Goal: Task Accomplishment & Management: Manage account settings

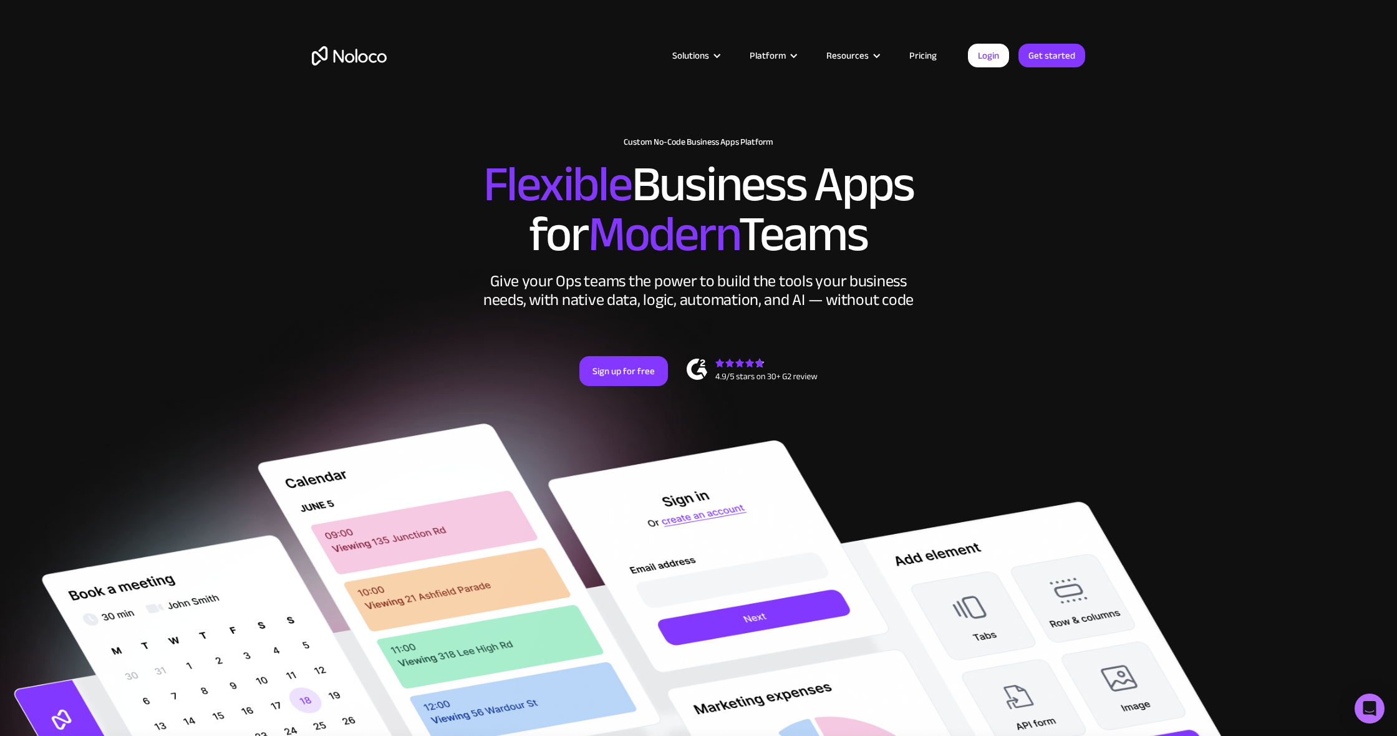
click at [1041, 6] on div "Solutions Use Cases Business Types Project Management Keep track of customers, …" at bounding box center [698, 58] width 1397 height 117
click at [1044, 2] on div "Solutions Use Cases Business Types Project Management Keep track of customers, …" at bounding box center [698, 58] width 1397 height 117
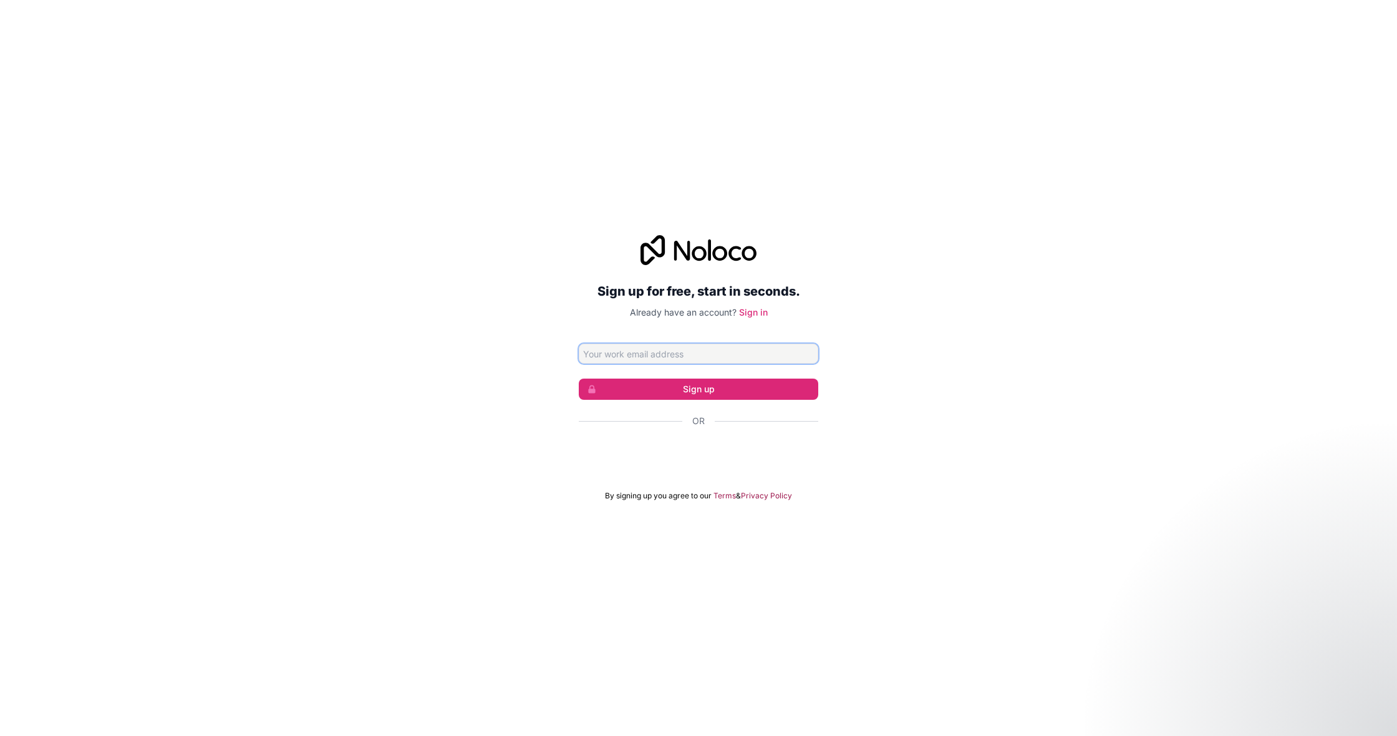
type input "no-reply@e.siriusxm.com"
click at [620, 391] on button "Sign up" at bounding box center [698, 388] width 239 height 21
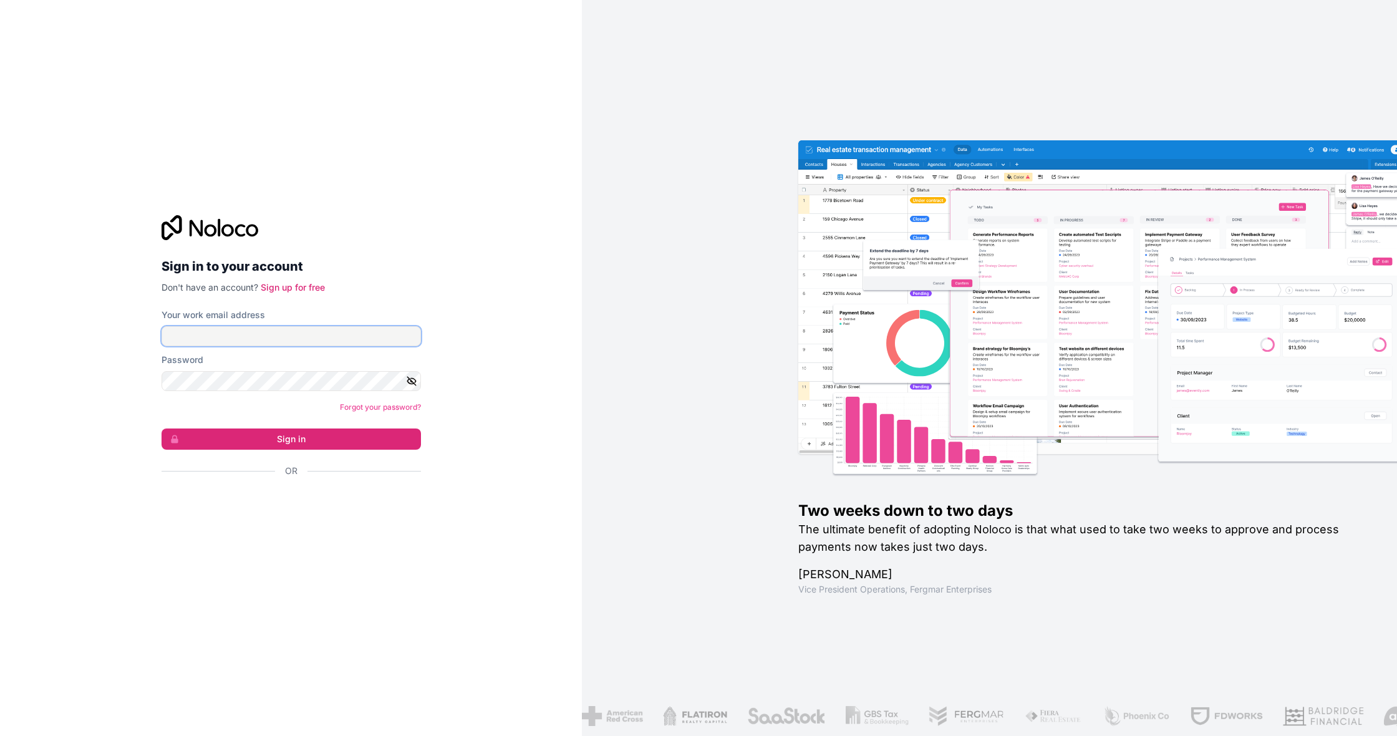
type input "Themostwise@icloud.com"
click at [374, 461] on form "Your work email address Themostwise@icloud.com Password Forgot your password? S…" at bounding box center [290, 415] width 259 height 212
click at [381, 444] on button "Sign in" at bounding box center [290, 438] width 259 height 21
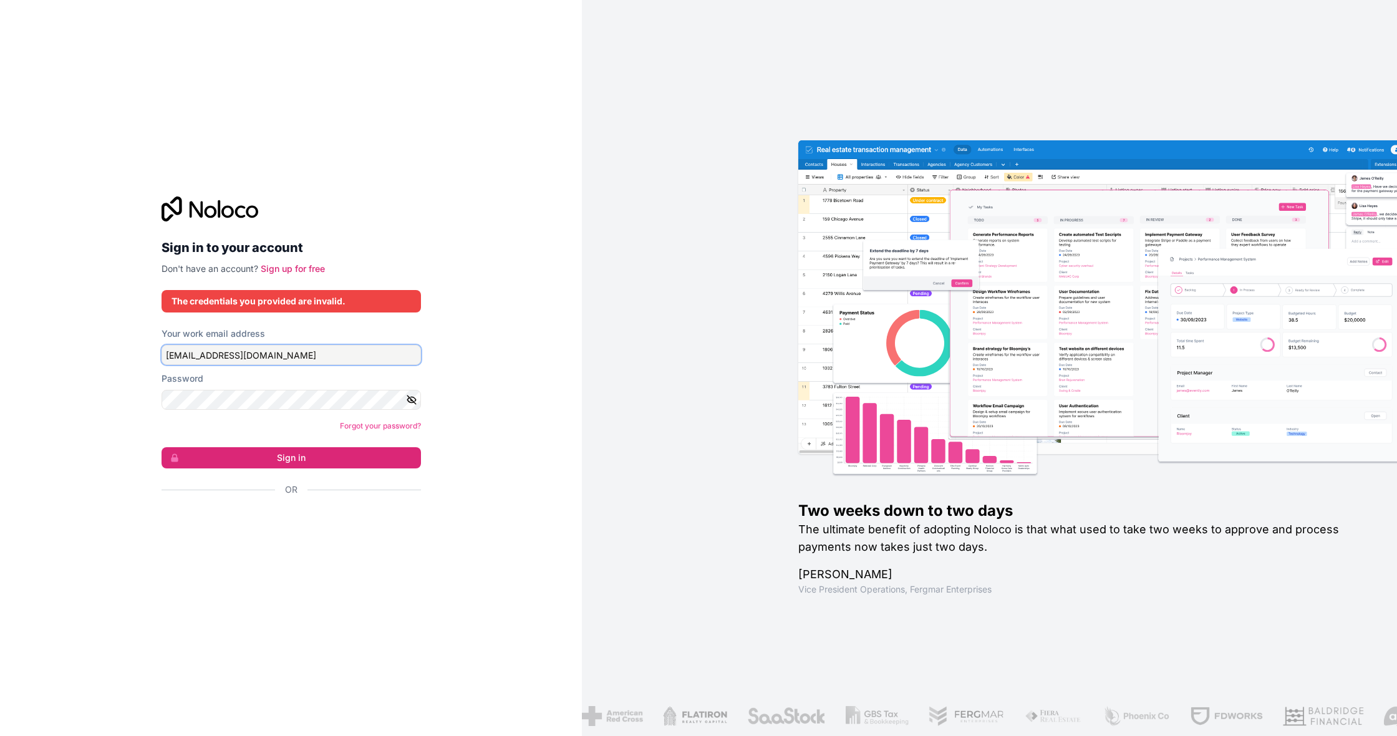
drag, startPoint x: 309, startPoint y: 364, endPoint x: 153, endPoint y: 359, distance: 155.3
click at [153, 359] on div "Sign in to your account Don't have an account? Sign up for free The credentials…" at bounding box center [290, 367] width 279 height 383
click at [412, 390] on button "button" at bounding box center [413, 400] width 15 height 20
click at [360, 366] on form "Your work email address Password Forgot your password? Sign in Or" at bounding box center [290, 433] width 259 height 212
click at [359, 358] on input "Your work email address" at bounding box center [290, 355] width 259 height 20
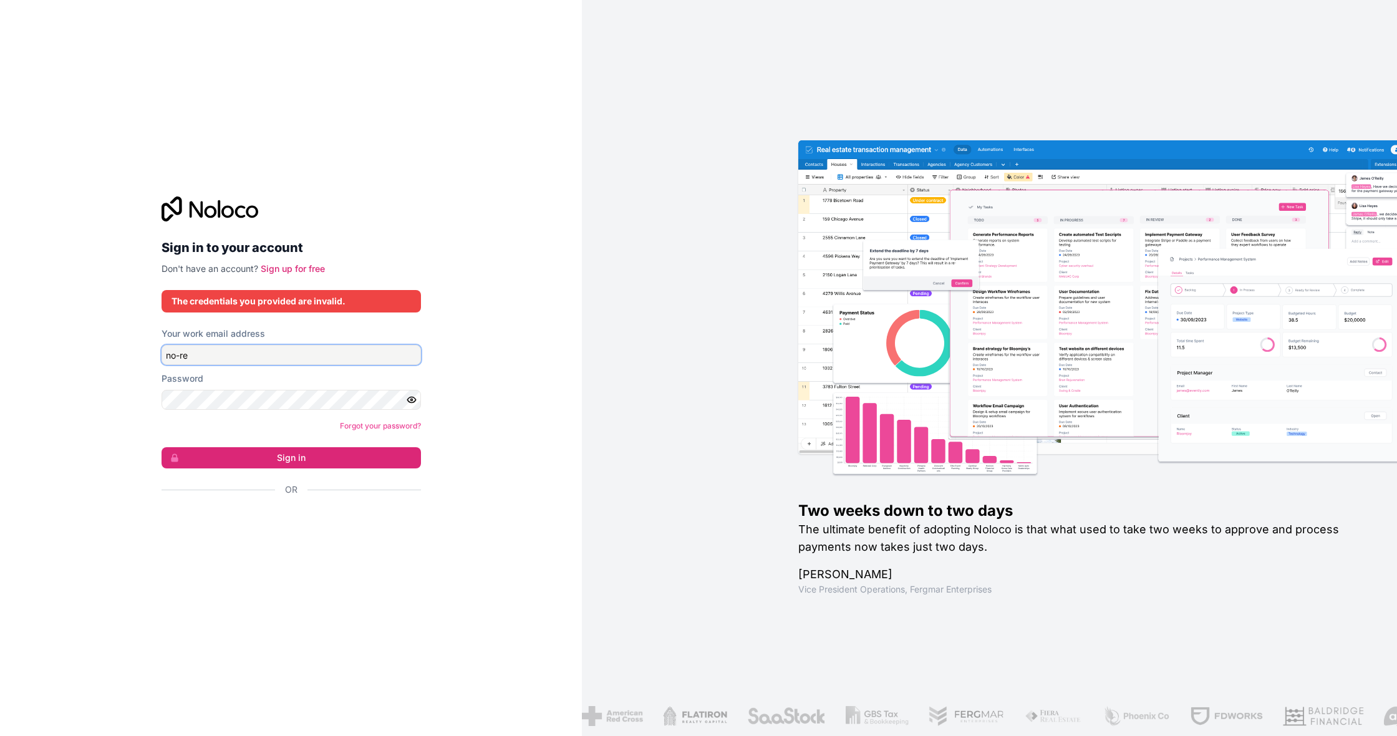
type input "no-reply@e.siriusxm.com"
click at [320, 458] on button "Sign in" at bounding box center [290, 457] width 259 height 21
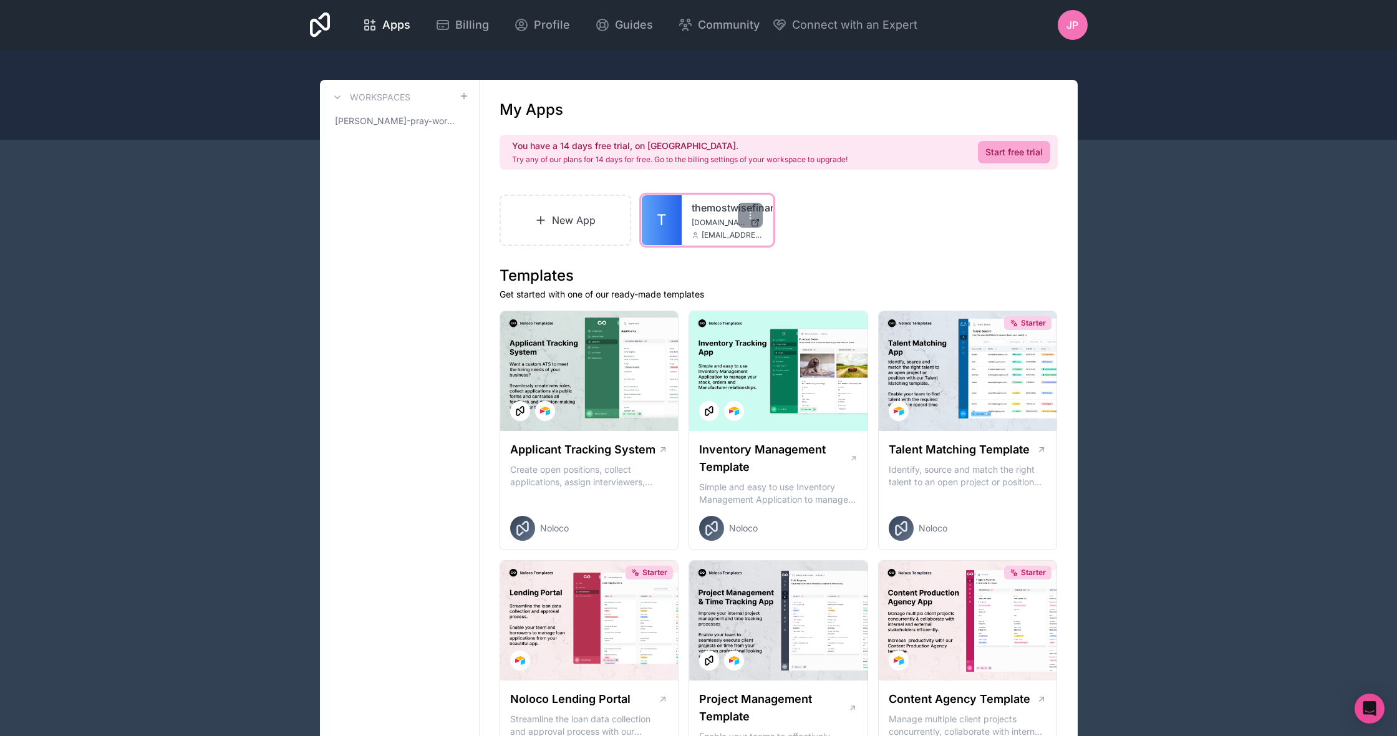
click at [700, 226] on span "themostwisefinancials.noloco.co" at bounding box center [718, 223] width 54 height 10
click at [668, 210] on link "T" at bounding box center [662, 220] width 40 height 50
click at [512, 59] on div at bounding box center [698, 95] width 1397 height 90
click at [341, 96] on icon at bounding box center [337, 97] width 10 height 10
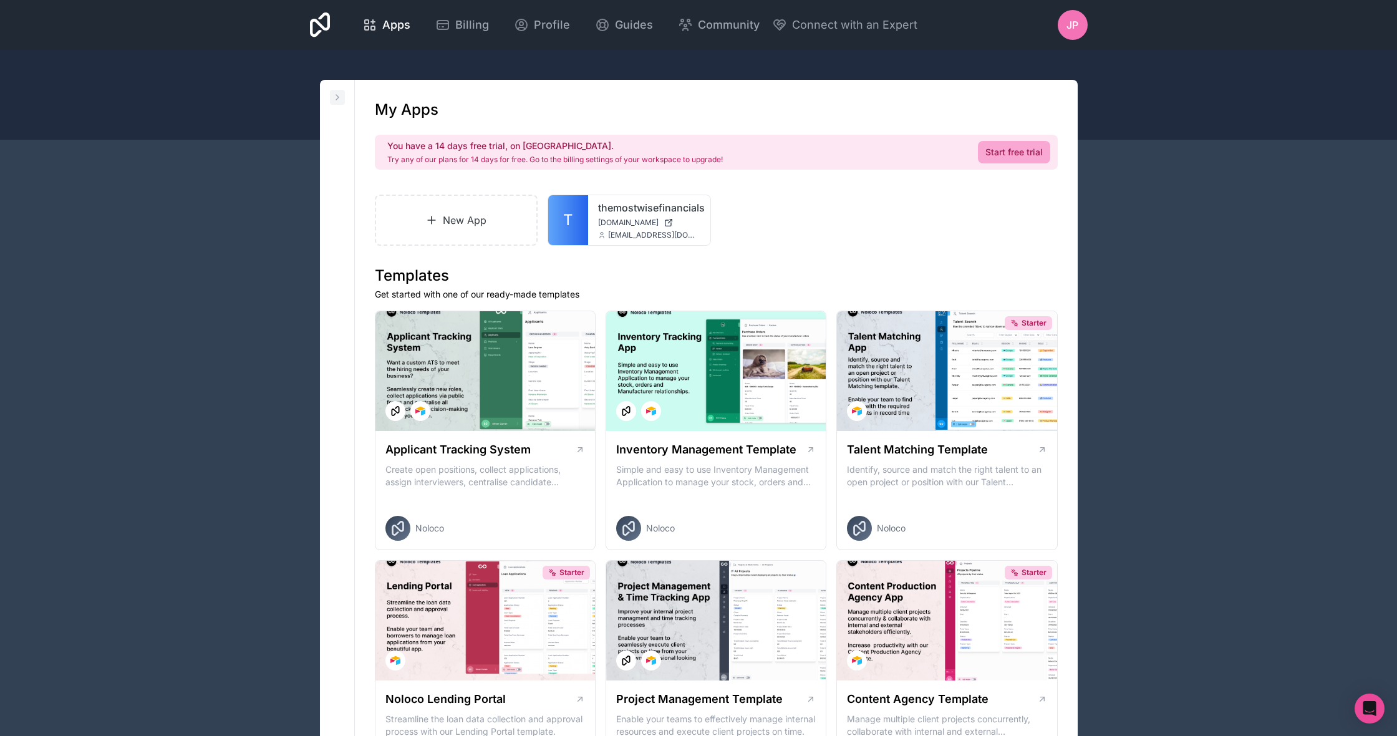
click at [342, 95] on icon at bounding box center [337, 97] width 10 height 10
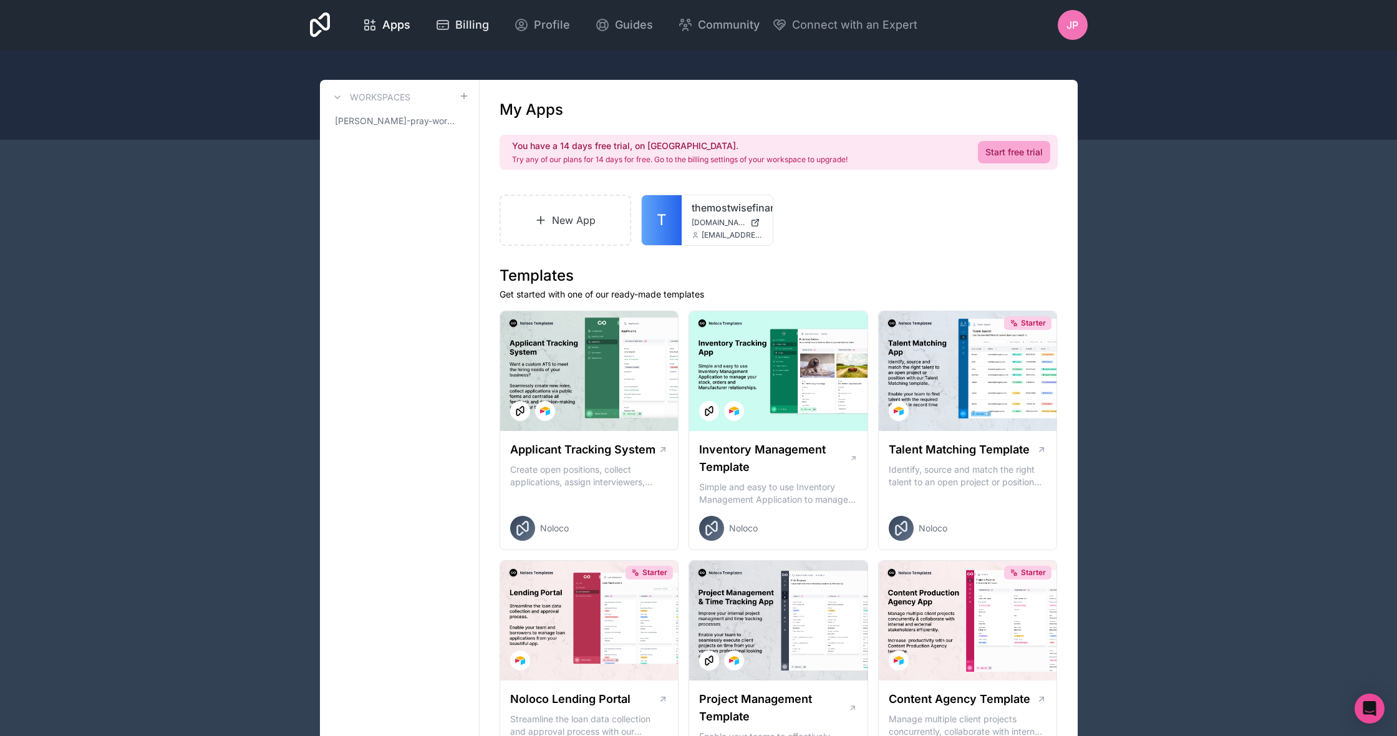
click at [499, 24] on link "Billing" at bounding box center [462, 24] width 74 height 27
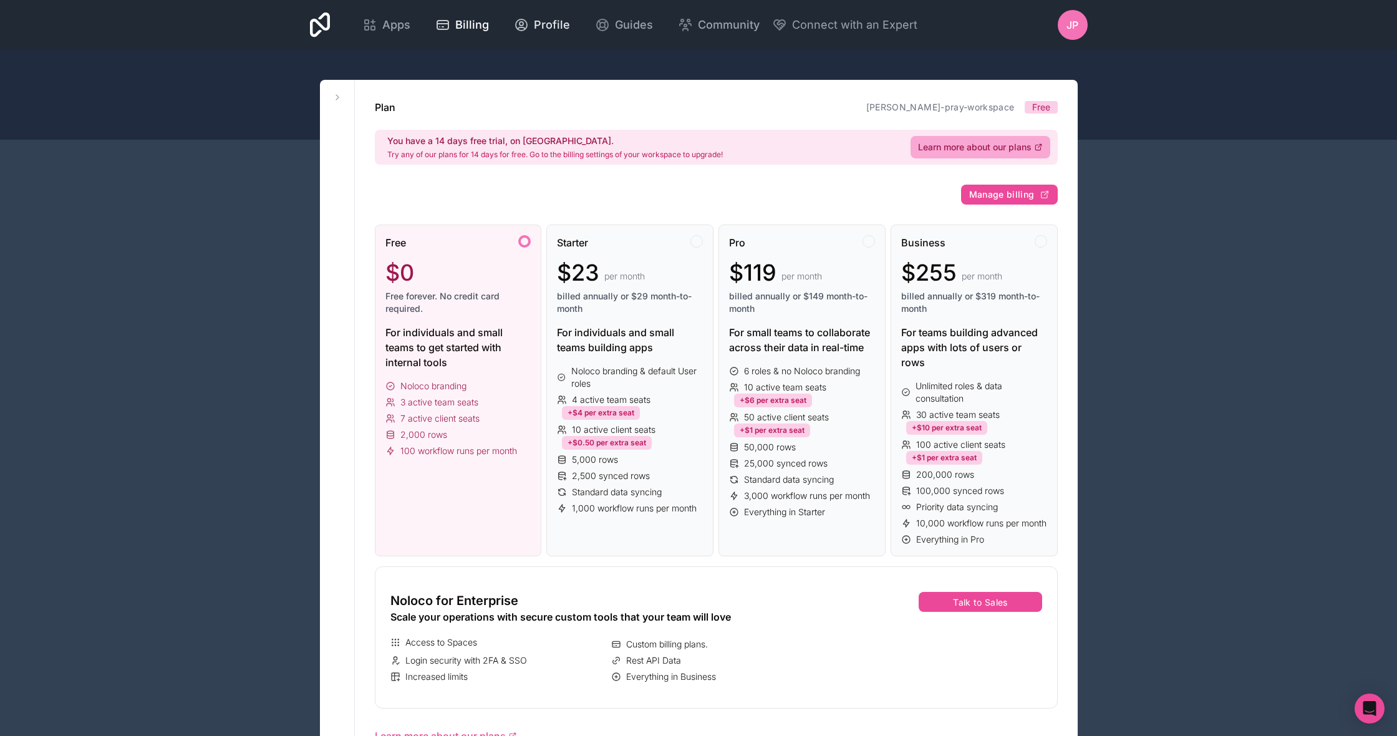
click at [570, 23] on span "Profile" at bounding box center [552, 24] width 36 height 17
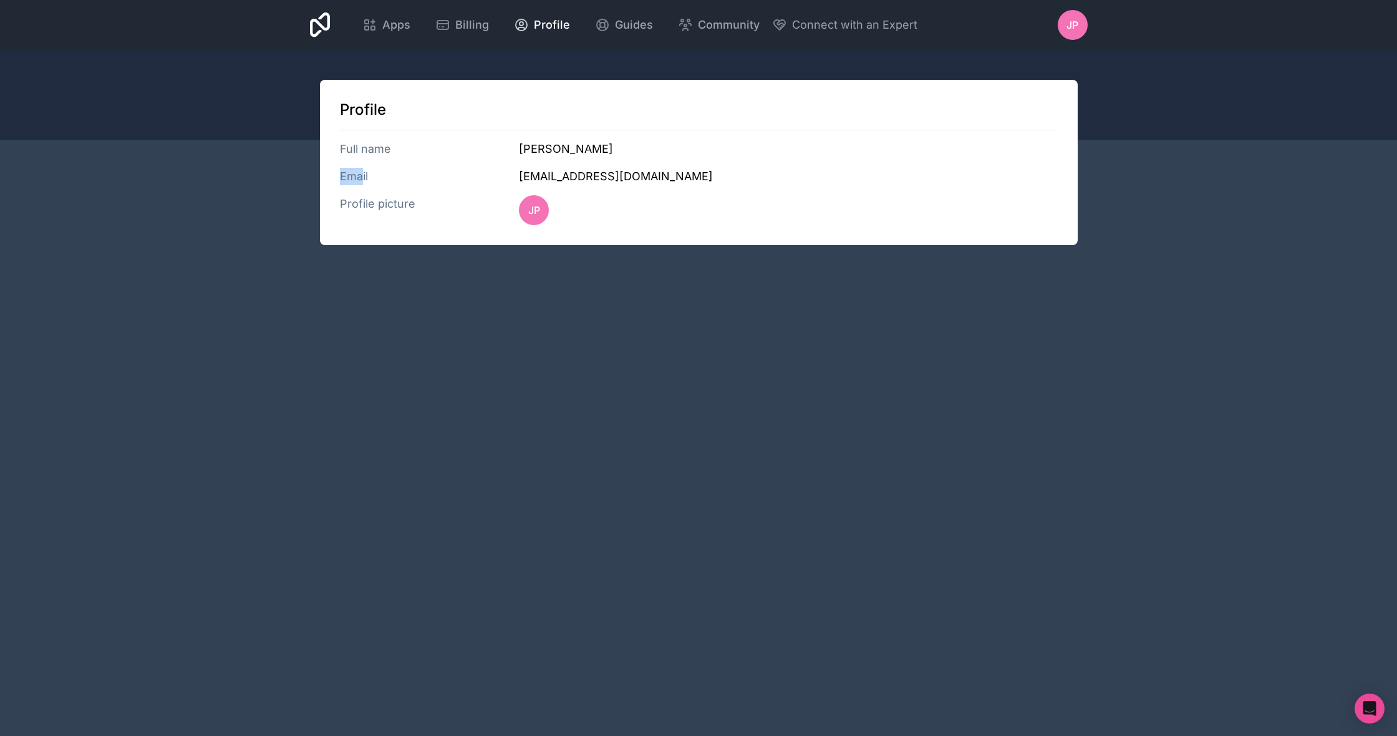
drag, startPoint x: 372, startPoint y: 166, endPoint x: 363, endPoint y: 181, distance: 17.3
click at [363, 181] on div "Profile Full name James Pray Email no-reply@e.siriusxm.com Profile picture JP" at bounding box center [698, 162] width 757 height 165
click at [361, 183] on h3 "Email" at bounding box center [430, 176] width 180 height 17
click at [363, 176] on h3 "Email" at bounding box center [430, 176] width 180 height 17
click at [368, 170] on h3 "Email" at bounding box center [430, 176] width 180 height 17
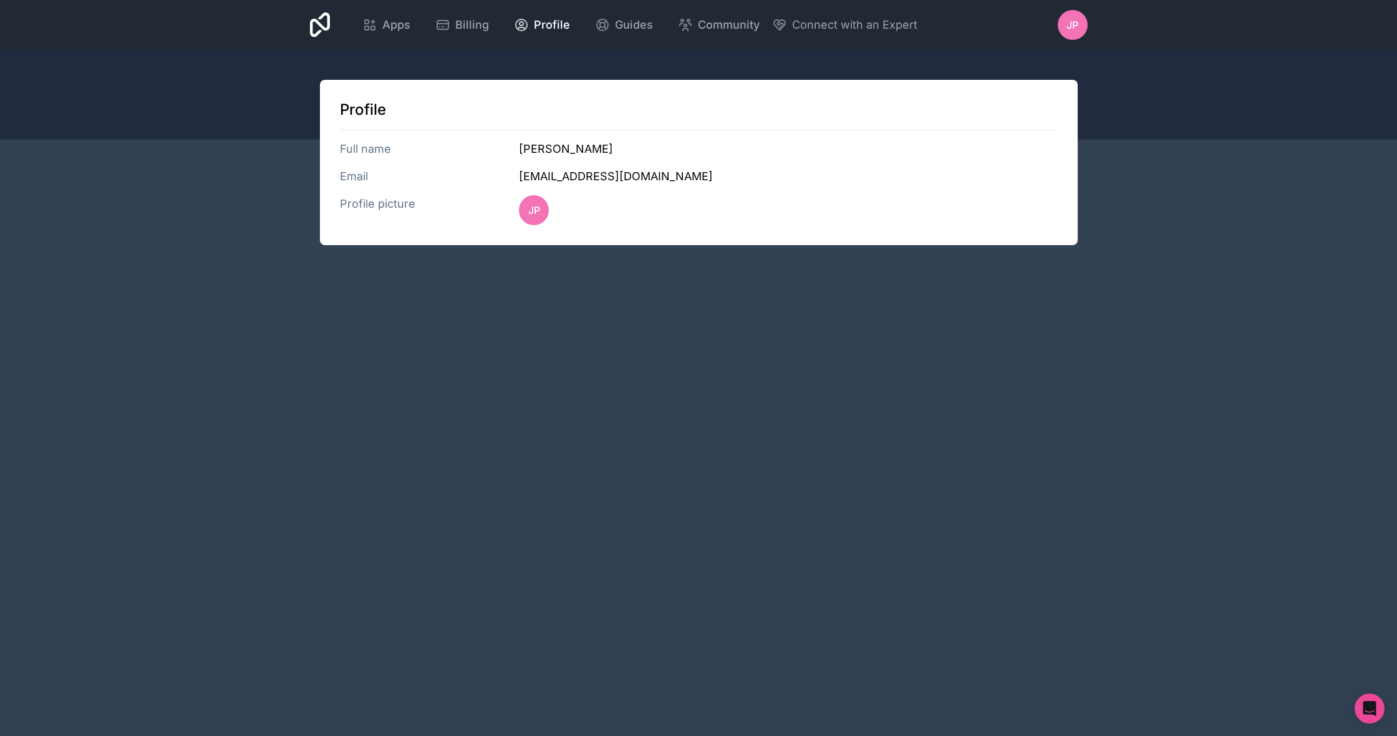
click at [360, 182] on h3 "Email" at bounding box center [430, 176] width 180 height 17
click at [566, 177] on h3 "no-reply@e.siriusxm.com" at bounding box center [788, 176] width 538 height 17
click at [377, 21] on icon at bounding box center [369, 24] width 15 height 15
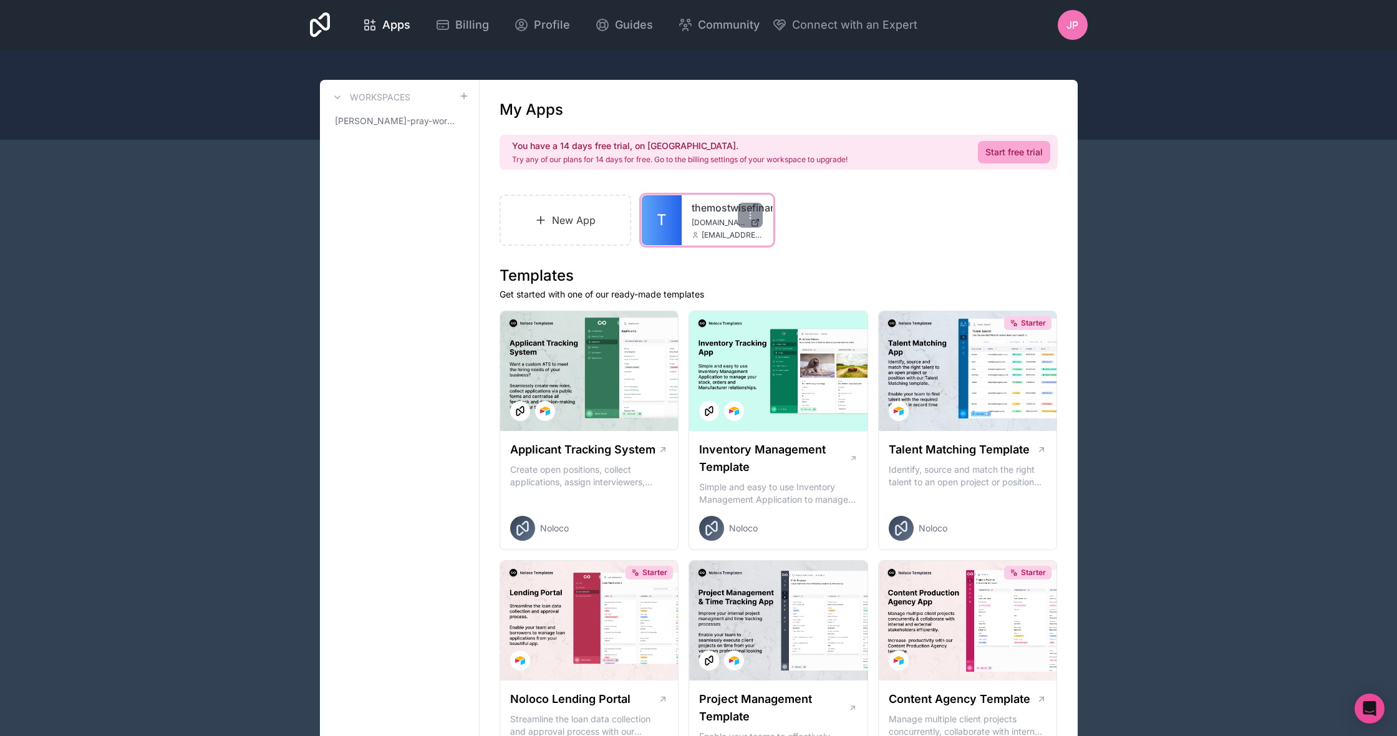
scroll to position [1, 0]
click at [678, 237] on link "T" at bounding box center [662, 220] width 40 height 50
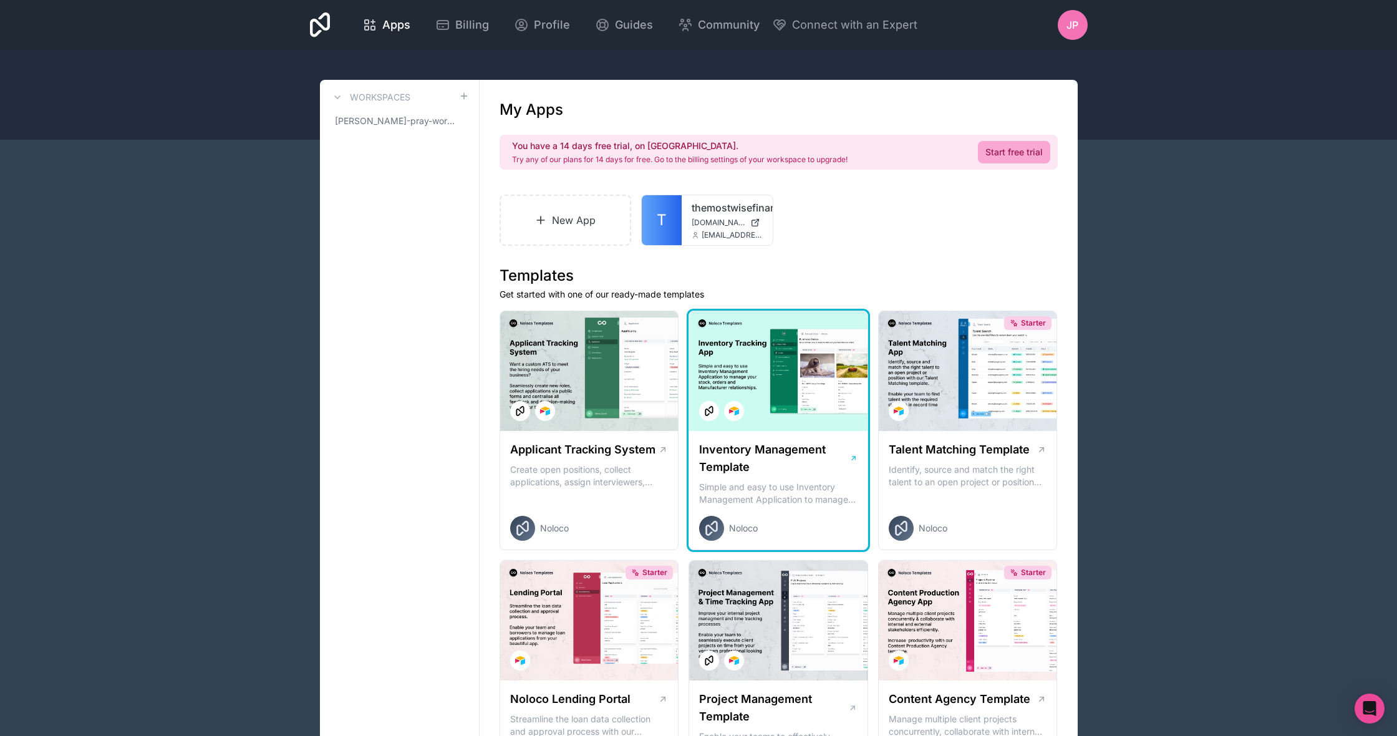
scroll to position [1, 0]
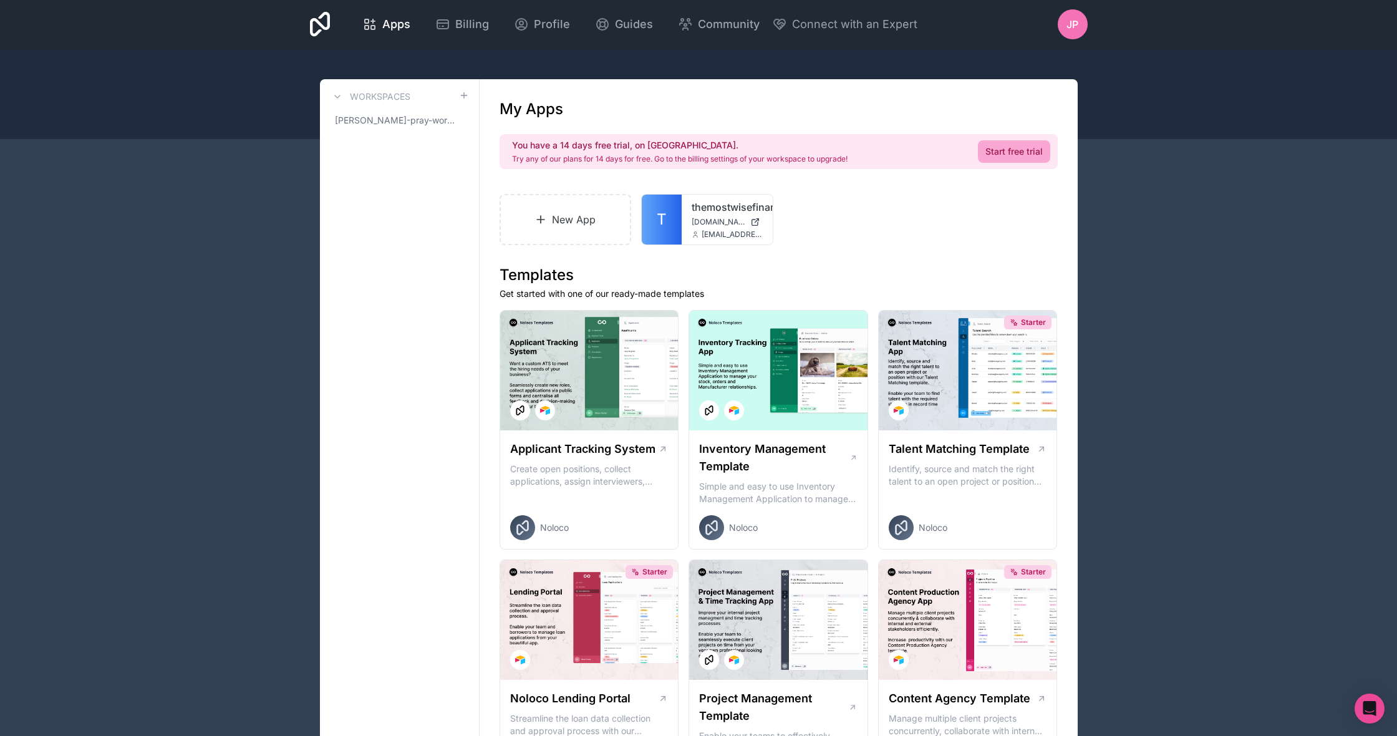
click at [749, 218] on icon at bounding box center [750, 214] width 10 height 10
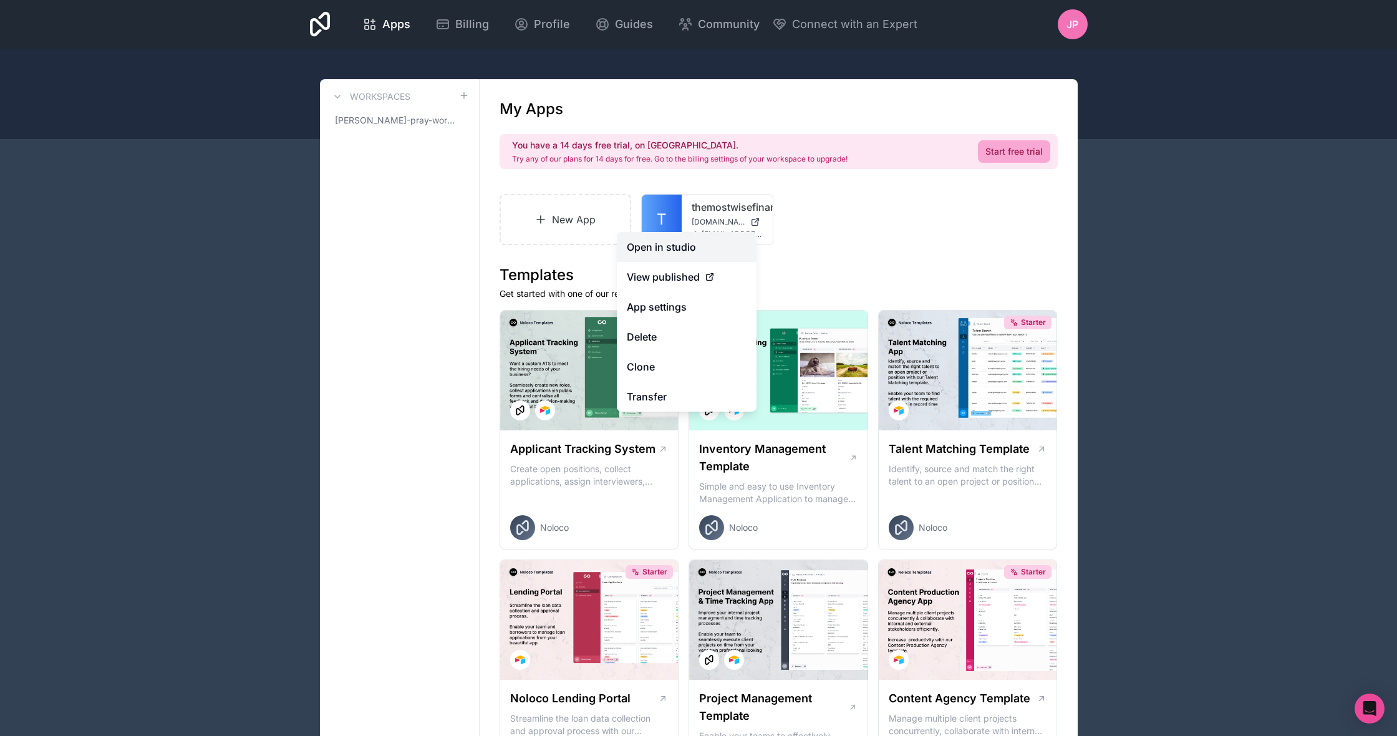
click at [719, 253] on link "Open in studio" at bounding box center [687, 247] width 140 height 30
